Goal: Transaction & Acquisition: Purchase product/service

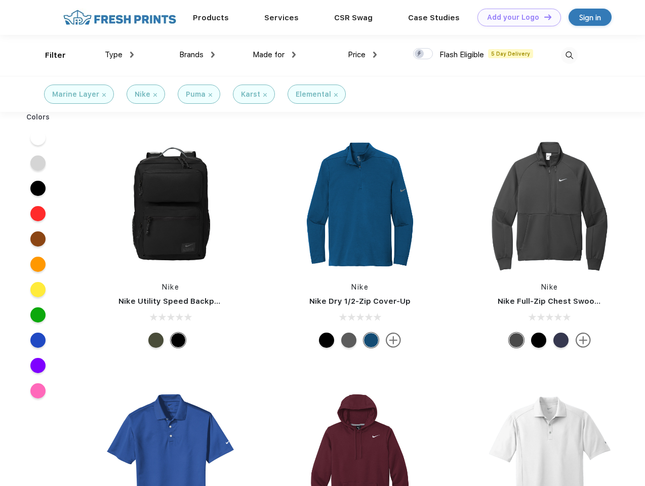
click at [516, 17] on link "Add your Logo Design Tool" at bounding box center [520, 18] width 84 height 18
click at [0, 0] on div "Design Tool" at bounding box center [0, 0] width 0 height 0
click at [544, 17] on link "Add your Logo Design Tool" at bounding box center [520, 18] width 84 height 18
click at [49, 55] on div "Filter" at bounding box center [55, 56] width 21 height 12
click at [120, 55] on span "Type" at bounding box center [114, 54] width 18 height 9
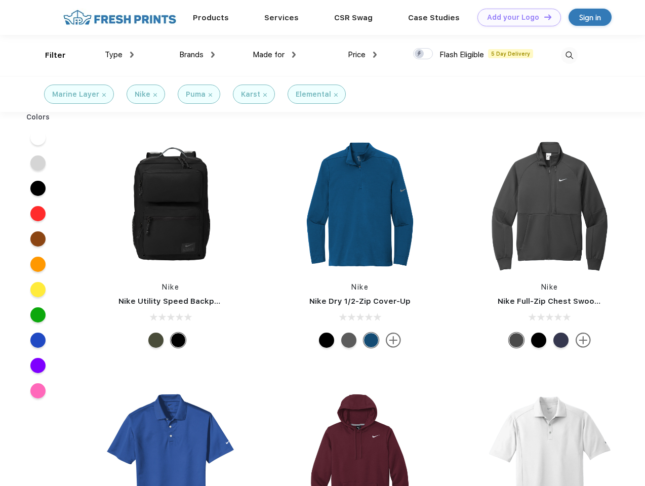
click at [197, 55] on span "Brands" at bounding box center [191, 54] width 24 height 9
click at [275, 55] on span "Made for" at bounding box center [269, 54] width 32 height 9
click at [363, 55] on span "Price" at bounding box center [357, 54] width 18 height 9
click at [424, 54] on div at bounding box center [423, 53] width 20 height 11
click at [420, 54] on input "checkbox" at bounding box center [416, 51] width 7 height 7
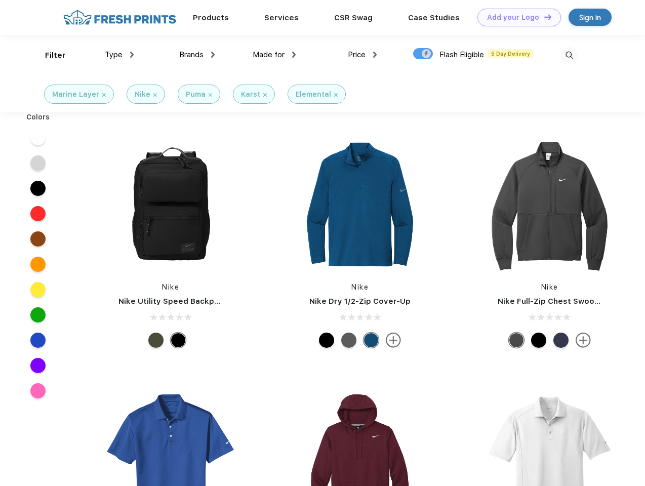
click at [569, 55] on img at bounding box center [569, 55] width 17 height 17
